Goal: Task Accomplishment & Management: Use online tool/utility

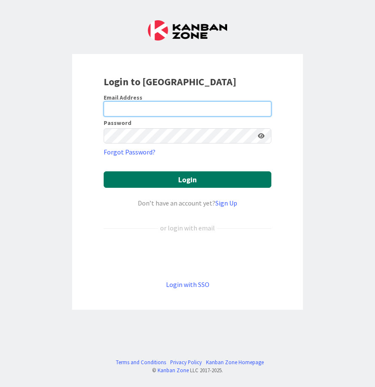
type input "[EMAIL_ADDRESS][DOMAIN_NAME]"
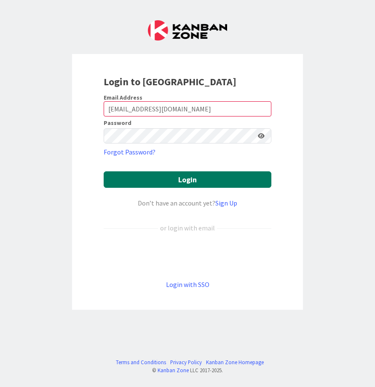
click at [214, 176] on button "Login" at bounding box center [188, 179] width 168 height 16
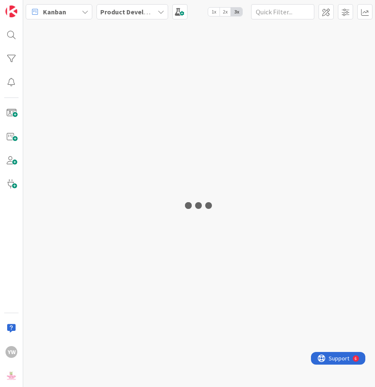
click at [216, 129] on div at bounding box center [199, 204] width 352 height 363
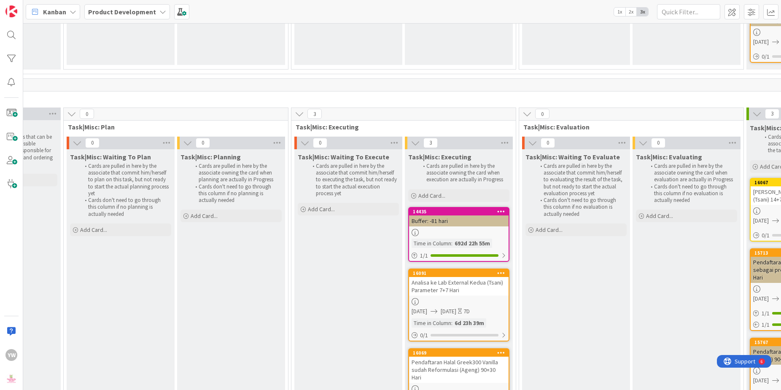
scroll to position [3741, 379]
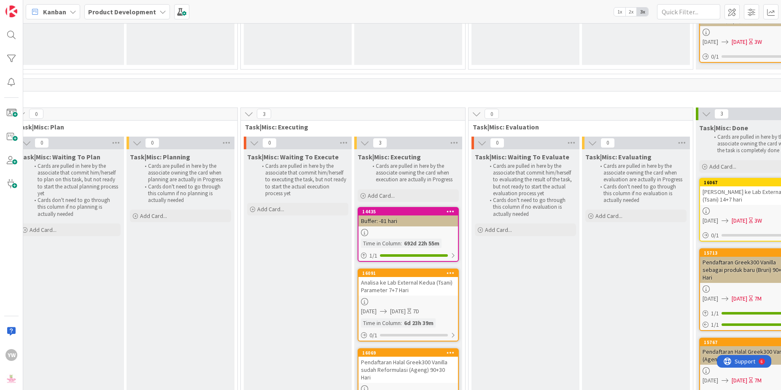
click at [375, 298] on div at bounding box center [407, 301] width 99 height 7
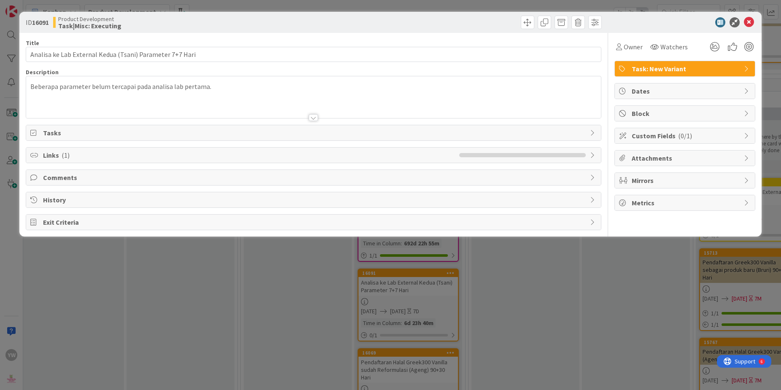
click at [231, 89] on div "Beberapa parameter belum tercapai pada analisa lab pertama." at bounding box center [313, 97] width 574 height 42
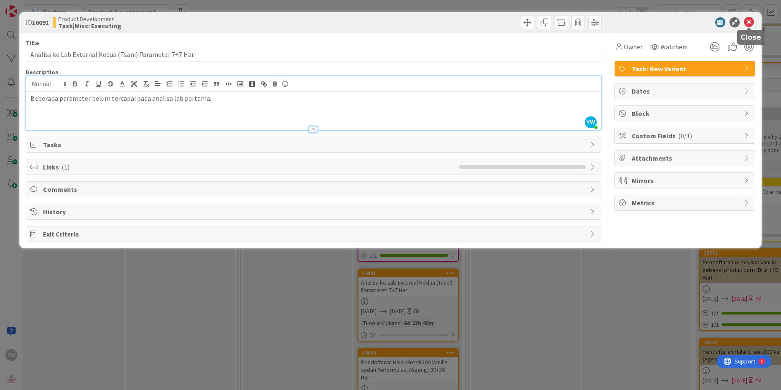
click at [375, 24] on icon at bounding box center [749, 22] width 10 height 10
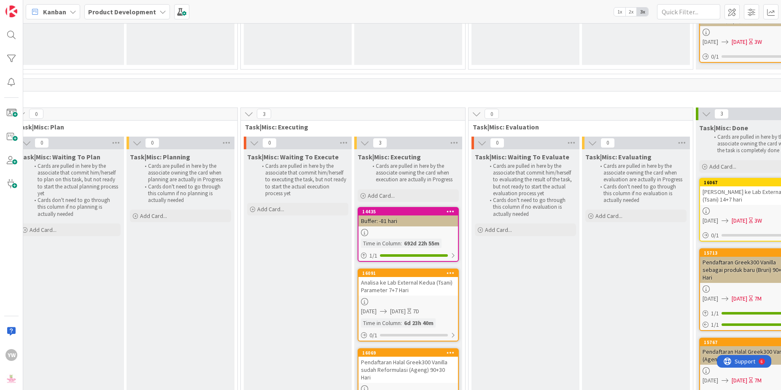
click at [375, 268] on div "16091 [PERSON_NAME] ke Lab External Kedua (Tsani) Parameter 7+7 Hari [DATE] [DA…" at bounding box center [407, 304] width 101 height 73
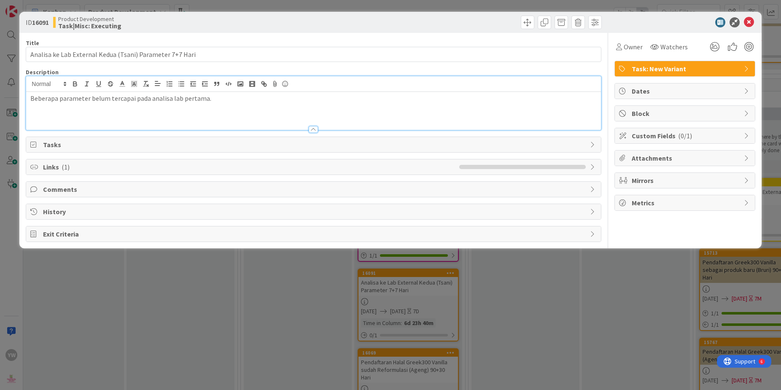
click at [234, 91] on div "Beberapa parameter belum tercapai pada analisa lab pertama." at bounding box center [313, 103] width 574 height 54
click at [250, 305] on div "ID 16091 Product Development Task|Misc: Executing Title 56 / 128 [PERSON_NAME] …" at bounding box center [390, 195] width 781 height 390
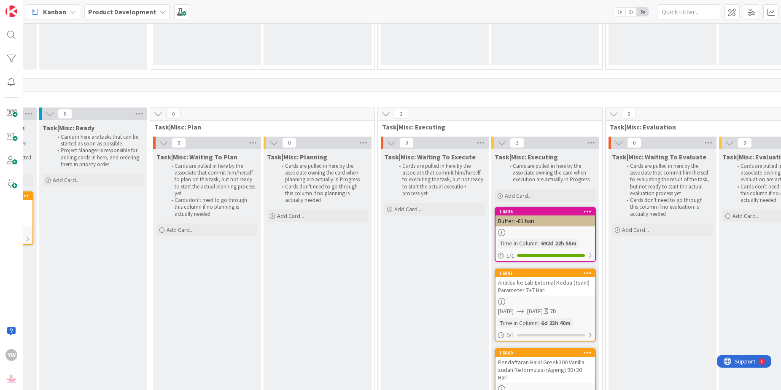
scroll to position [3741, 298]
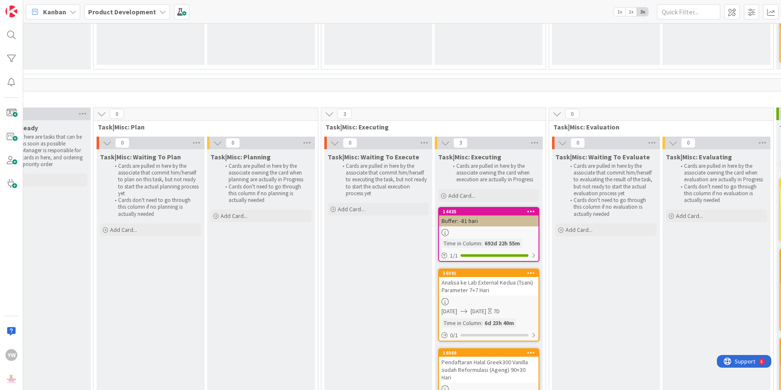
click at [375, 277] on div "Analisa ke Lab External Kedua (Tsani) Parameter 7+7 Hari" at bounding box center [488, 286] width 99 height 19
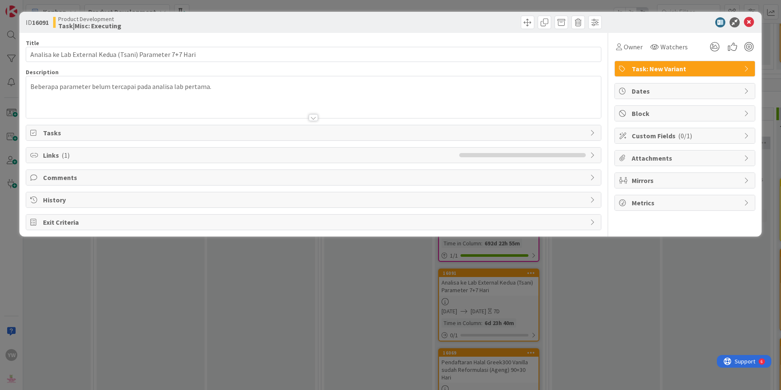
click at [231, 100] on div at bounding box center [313, 107] width 574 height 21
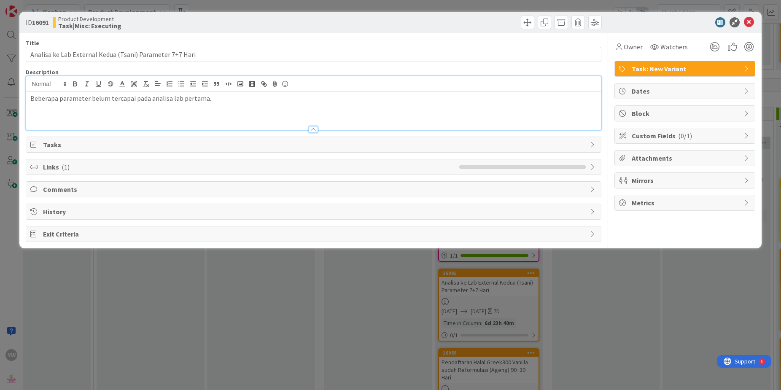
click at [226, 99] on p "Beberapa parameter belum tercapai pada analisa lab pertama." at bounding box center [313, 99] width 566 height 10
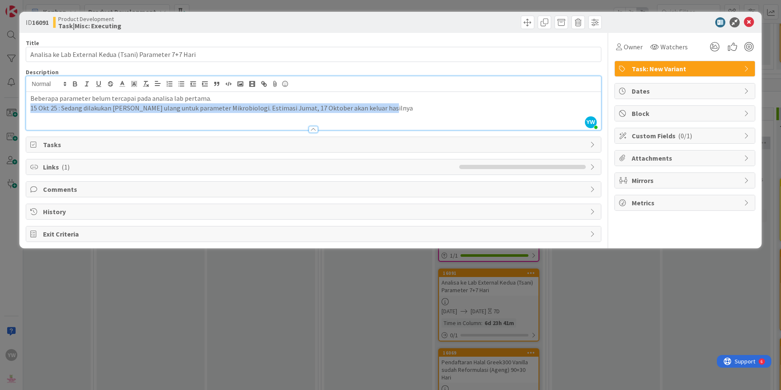
drag, startPoint x: 378, startPoint y: 105, endPoint x: 17, endPoint y: 105, distance: 360.8
click at [17, 105] on div "ID 16091 Product Development Task|Misc: Executing Title 56 / 128 [PERSON_NAME] …" at bounding box center [390, 195] width 781 height 390
copy p "15 Okt 25 : Sedang dilakukan [PERSON_NAME] ulang untuk parameter Mikrobiologi. …"
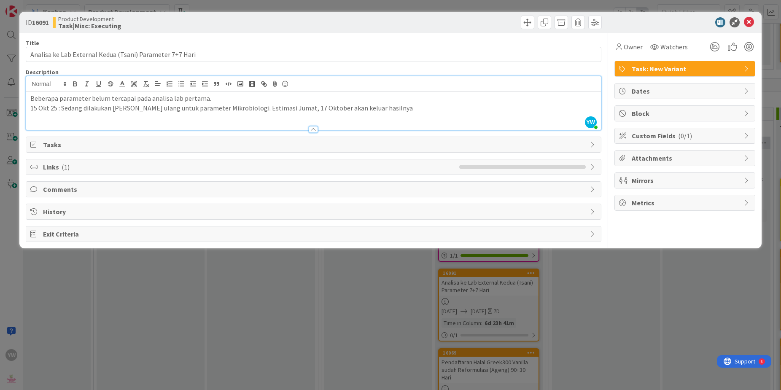
click at [111, 323] on div "ID 16091 Product Development Task|Misc: Executing Title 56 / 128 [PERSON_NAME] …" at bounding box center [390, 195] width 781 height 390
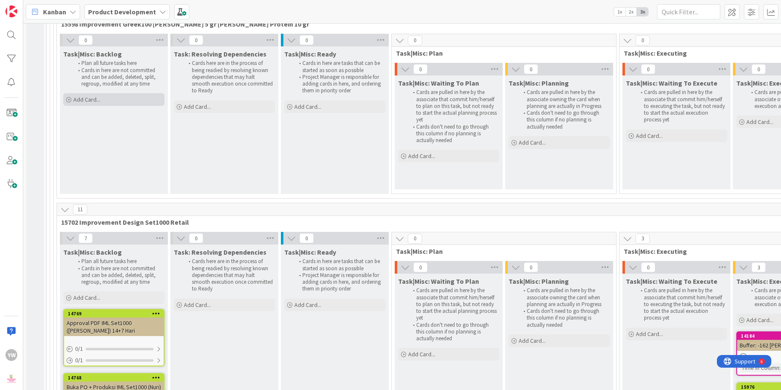
scroll to position [5690, 0]
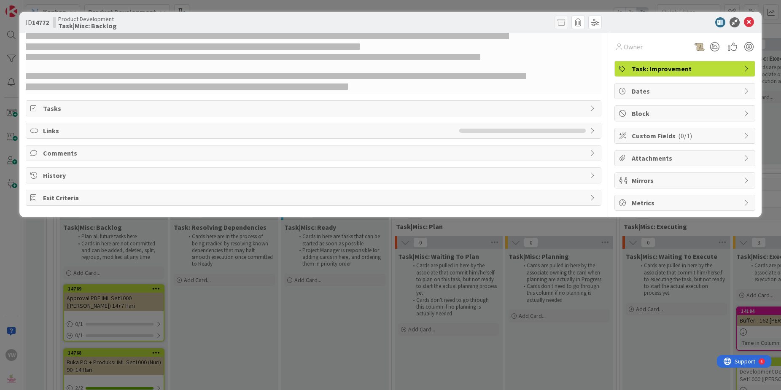
click at [213, 326] on div "ID 14772 Product Development Task|Misc: Backlog Owner Task: Improvement Tasks L…" at bounding box center [390, 195] width 781 height 390
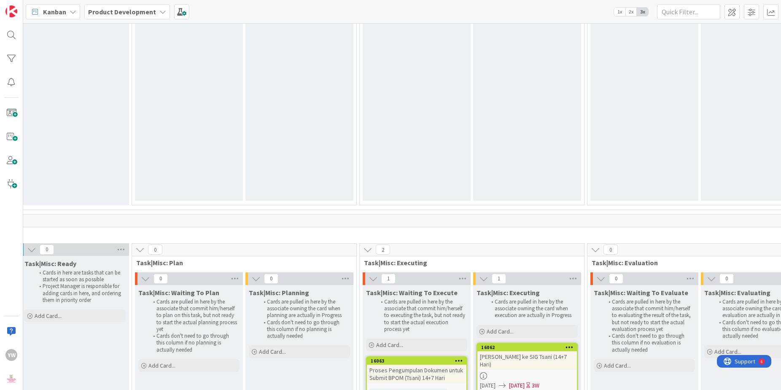
scroll to position [11170, 289]
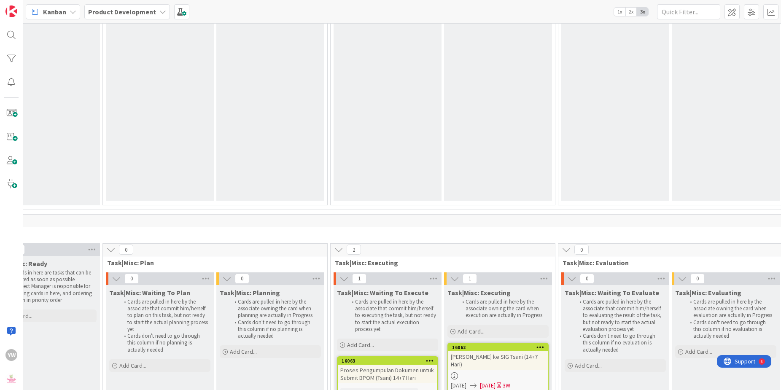
click at [375, 351] on div "[PERSON_NAME] ke SIG Tsani (14+7 Hari)" at bounding box center [497, 360] width 99 height 19
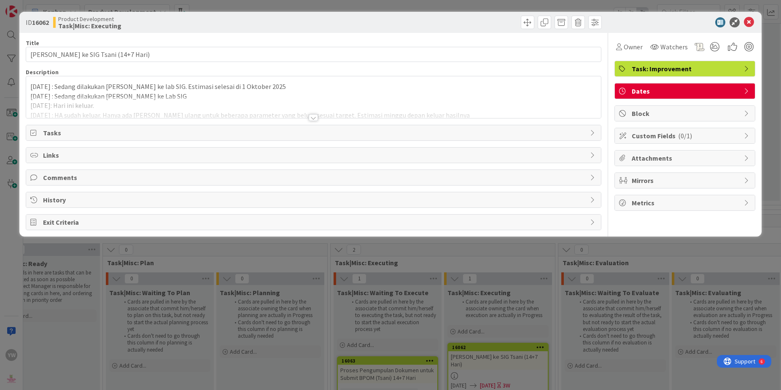
click at [253, 93] on p "[DATE] : Sedang dilakukan [PERSON_NAME] ke Lab SIG" at bounding box center [313, 96] width 566 height 10
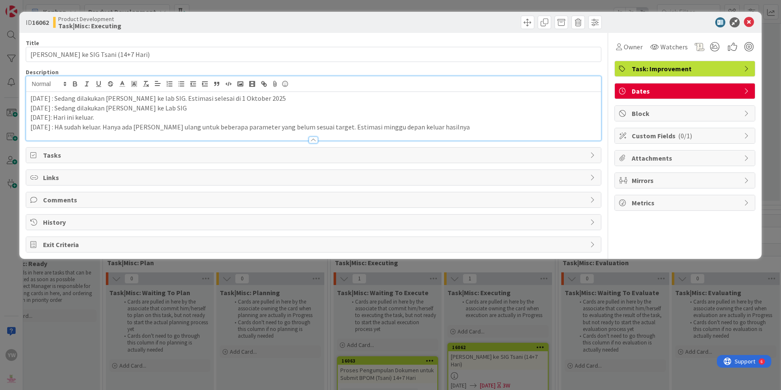
click at [375, 127] on p "[DATE] : HA sudah keluar. Hanya ada [PERSON_NAME] ulang untuk beberapa paramete…" at bounding box center [313, 127] width 566 height 10
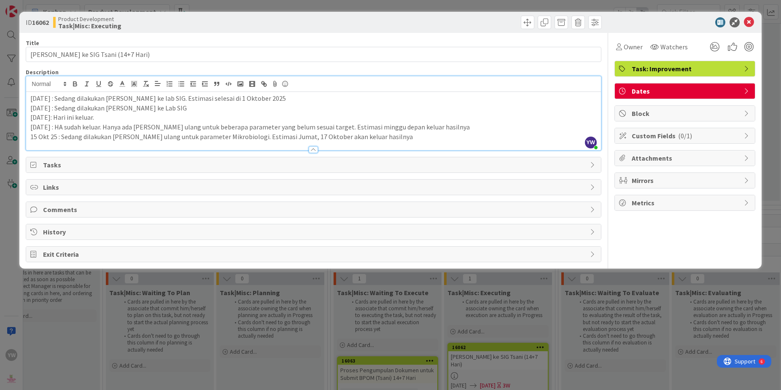
click at [375, 96] on div "Dates" at bounding box center [685, 90] width 140 height 15
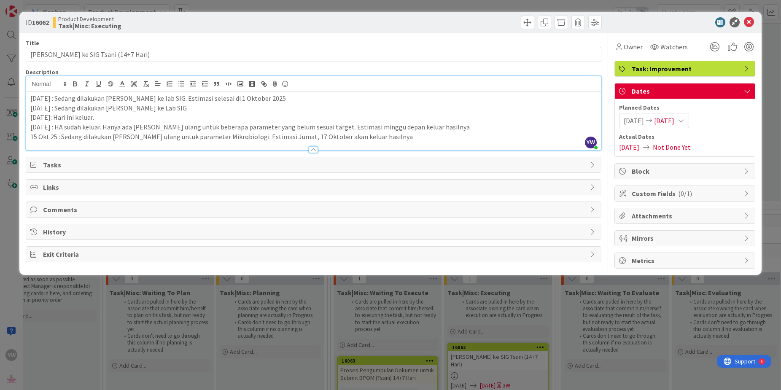
click at [375, 118] on span "[DATE]" at bounding box center [664, 120] width 20 height 10
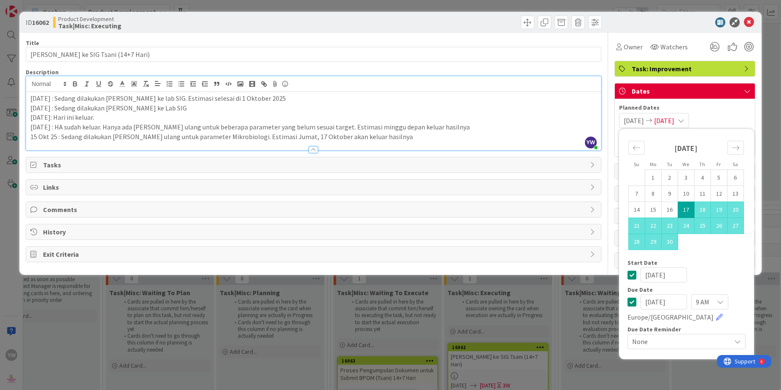
click at [375, 207] on td "17" at bounding box center [685, 210] width 16 height 16
click at [375, 147] on icon "Move forward to switch to the next month." at bounding box center [735, 148] width 8 height 8
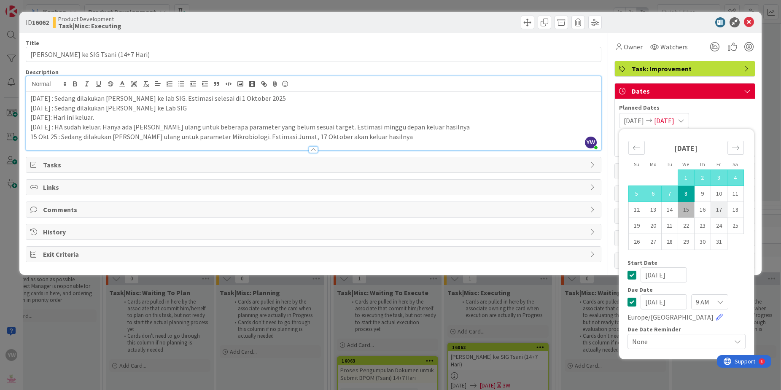
click at [375, 207] on td "17" at bounding box center [718, 210] width 16 height 16
type input "[DATE]"
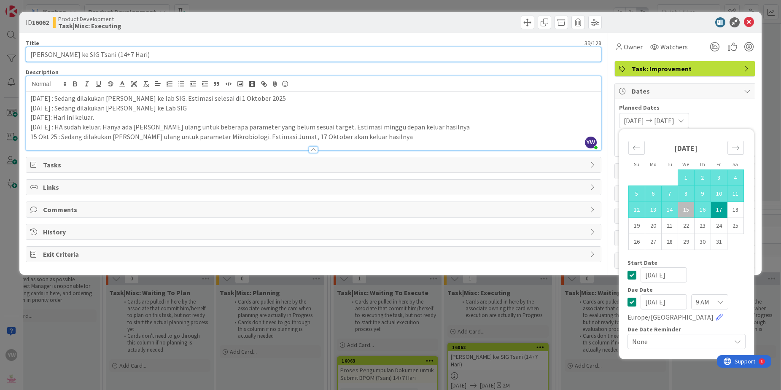
click at [125, 54] on input "[PERSON_NAME] ke SIG Tsani (14+7 Hari)" at bounding box center [313, 54] width 575 height 15
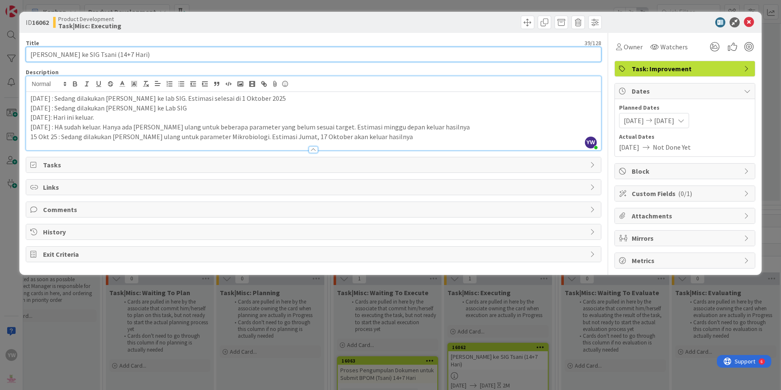
click at [117, 52] on input "[PERSON_NAME] ke SIG Tsani (14+7 Hari)" at bounding box center [313, 54] width 575 height 15
type input "[PERSON_NAME] ke SIG Tsani (21+7 Hari)"
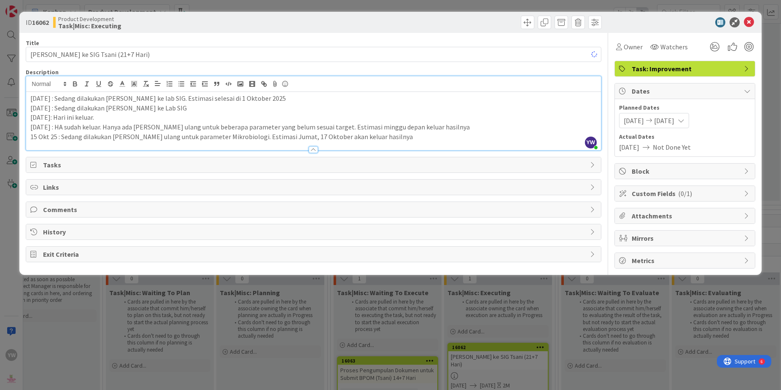
click at [255, 332] on div "ID 16062 Product Development Task|Misc: Executing Title 39 / 128 [PERSON_NAME] …" at bounding box center [390, 195] width 781 height 390
